Goal: Check status: Check status

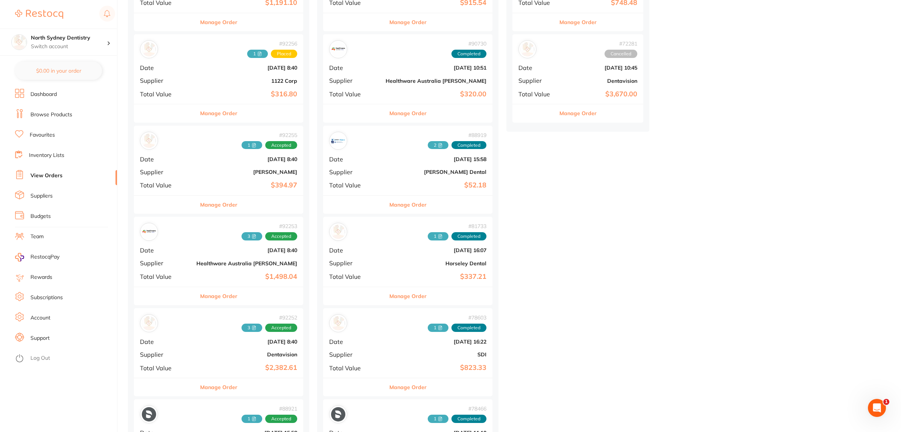
scroll to position [188, 0]
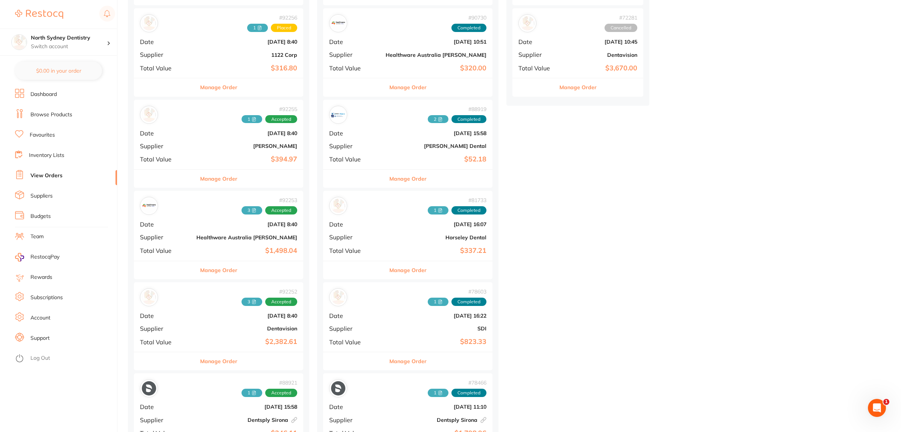
click at [205, 307] on div "# 92252 3 Accepted Date [DATE] 8:40 Supplier Dentavision Total Value $2,382.61" at bounding box center [218, 317] width 169 height 70
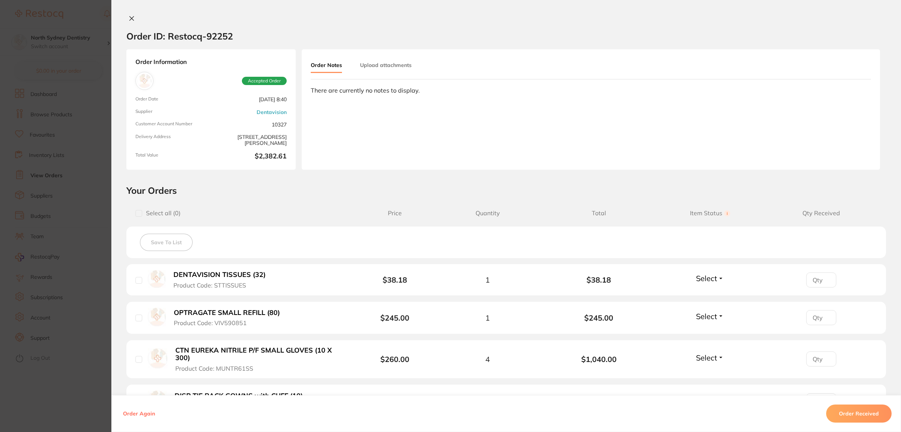
click at [405, 66] on button "Upload attachments" at bounding box center [386, 65] width 52 height 14
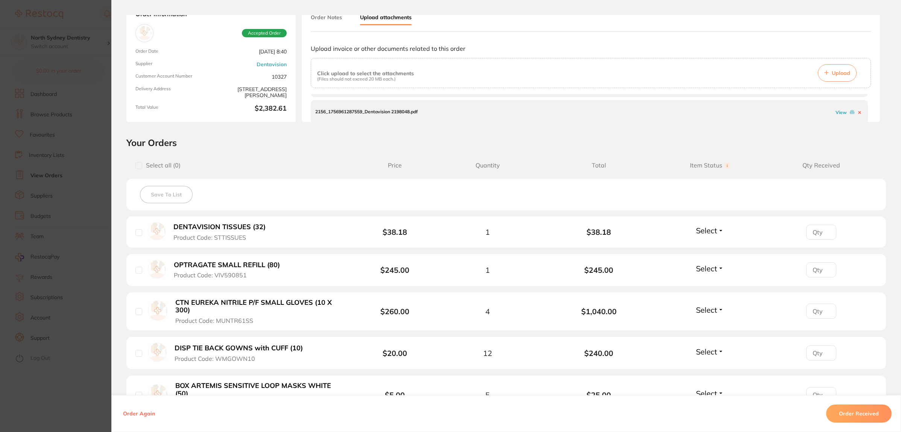
scroll to position [47, 0]
click at [355, 113] on p "2156_1756961287559_Dentavision 2198048.pdf" at bounding box center [366, 112] width 102 height 5
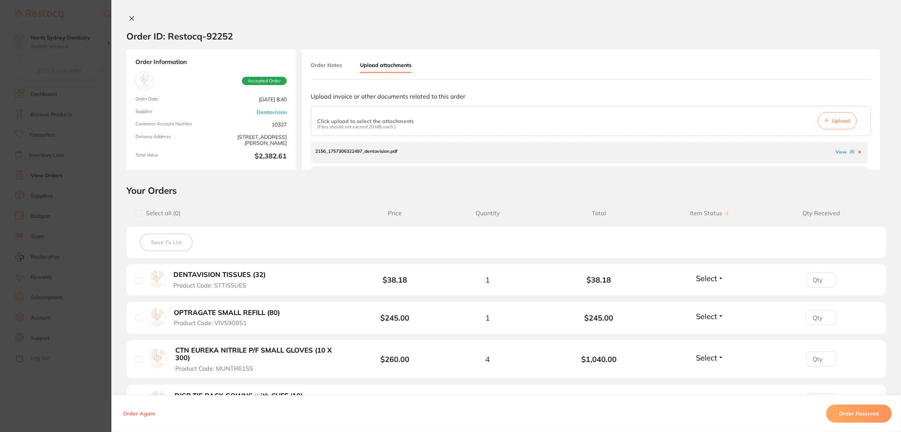
scroll to position [0, 0]
click at [379, 153] on p "2156_1757306322497_dentavision.pdf" at bounding box center [356, 153] width 82 height 5
click at [838, 154] on link "View" at bounding box center [841, 154] width 11 height 6
click at [869, 158] on div "2156_1757306322497_dentavision.pdf View 2156_1757293820462_Dentavision 2199850 …" at bounding box center [591, 157] width 560 height 30
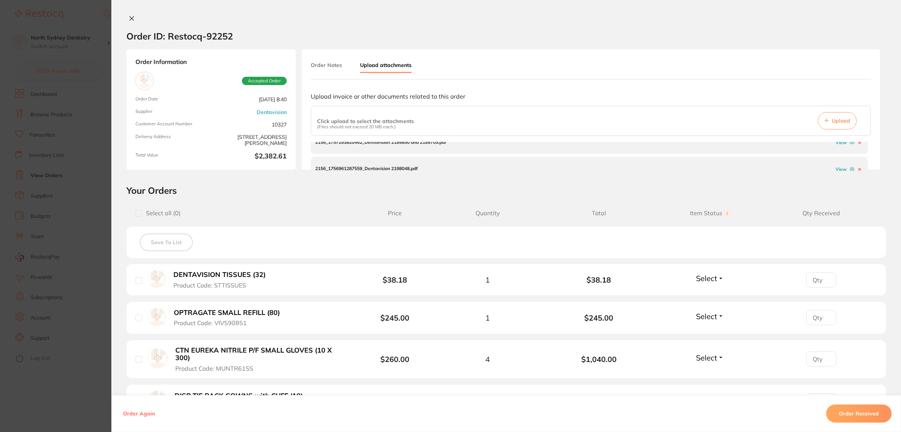
scroll to position [29, 0]
click at [837, 149] on link "View" at bounding box center [841, 151] width 11 height 6
click at [839, 159] on link "View" at bounding box center [841, 160] width 11 height 6
